Goal: Task Accomplishment & Management: Complete application form

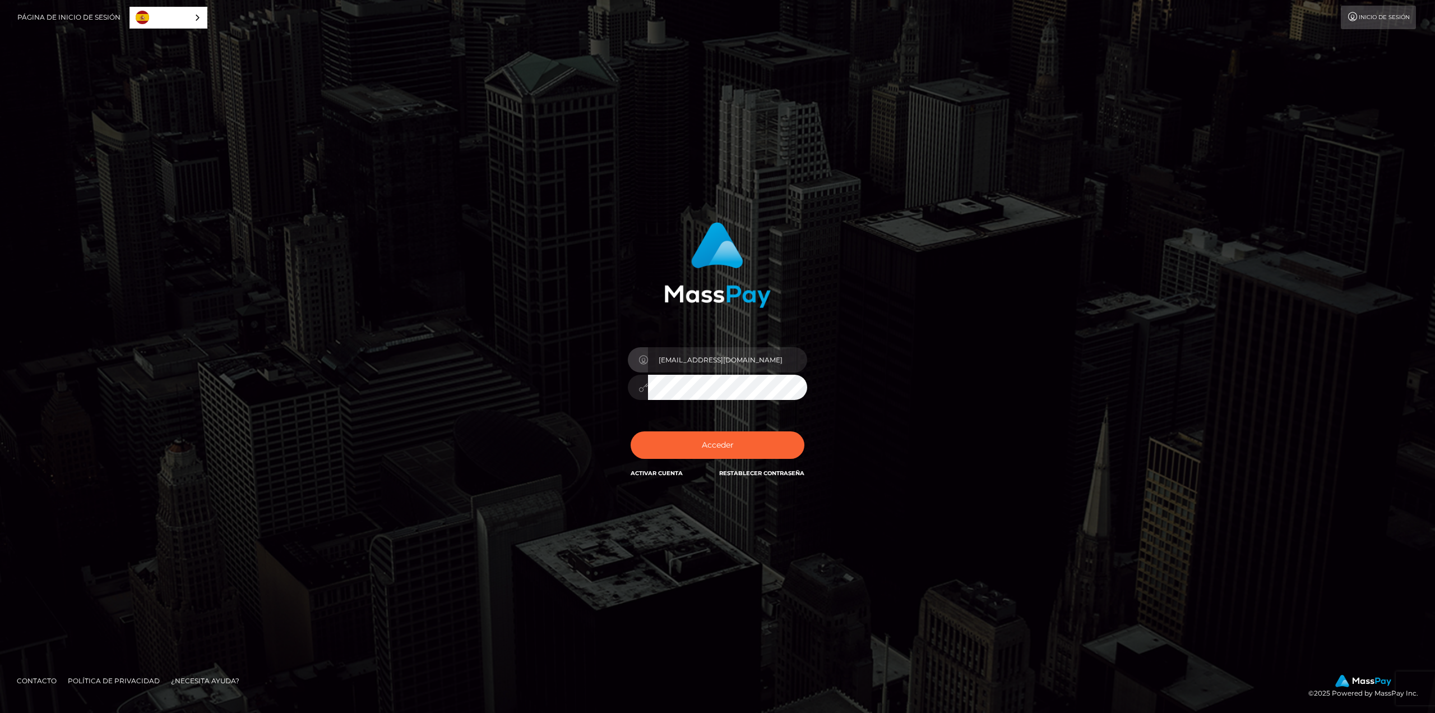
click at [682, 370] on input "[EMAIL_ADDRESS][DOMAIN_NAME]" at bounding box center [727, 359] width 159 height 25
click at [631, 431] on button "Acceder" at bounding box center [718, 444] width 174 height 27
type input "[EMAIL_ADDRESS][DOMAIN_NAME]"
click at [631, 431] on button "Acceder" at bounding box center [718, 444] width 174 height 27
